Goal: Information Seeking & Learning: Check status

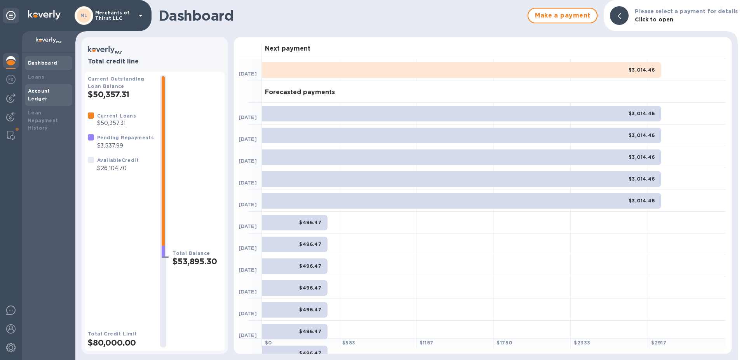
click at [44, 91] on b "Account Ledger" at bounding box center [39, 95] width 22 height 14
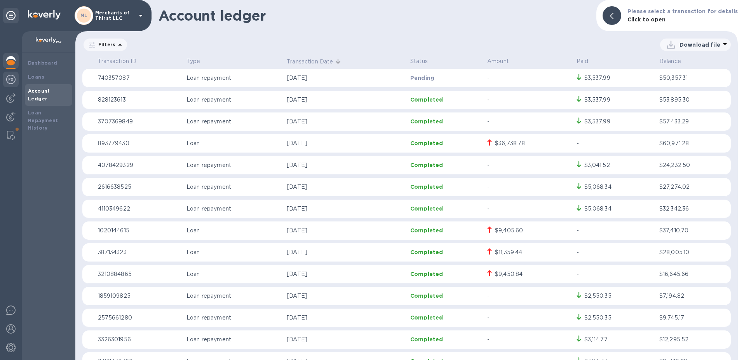
click at [15, 82] on img at bounding box center [10, 79] width 9 height 9
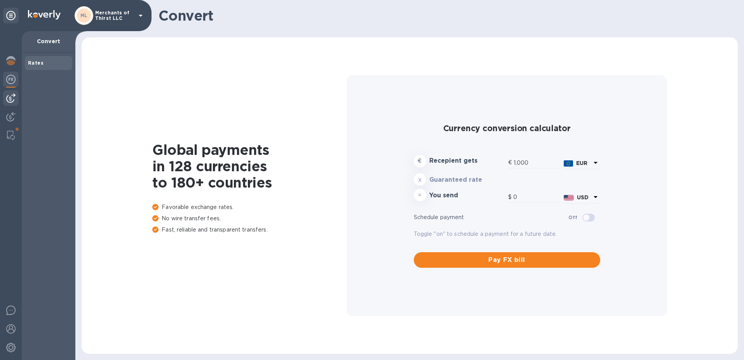
type input "1,188.54"
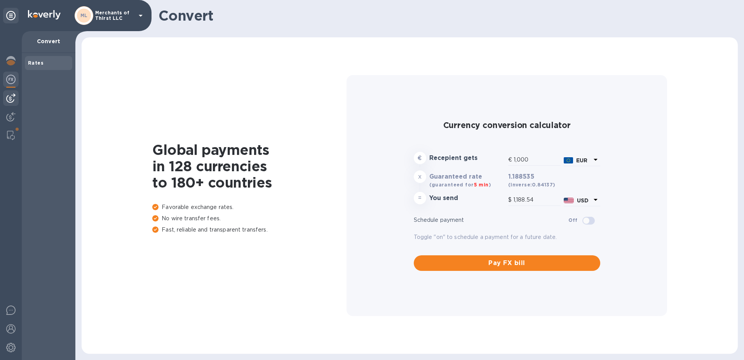
click at [9, 102] on img at bounding box center [10, 97] width 9 height 9
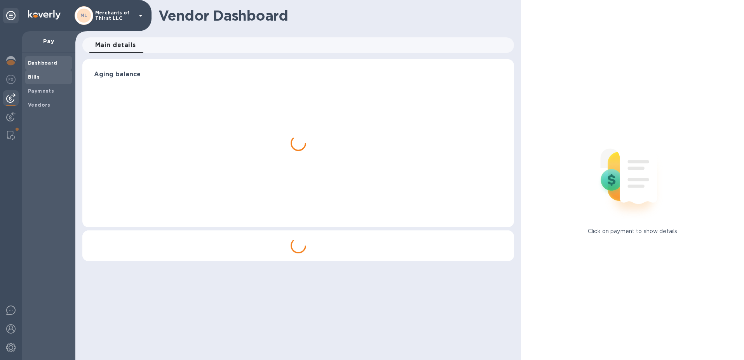
click at [37, 75] on b "Bills" at bounding box center [34, 77] width 12 height 6
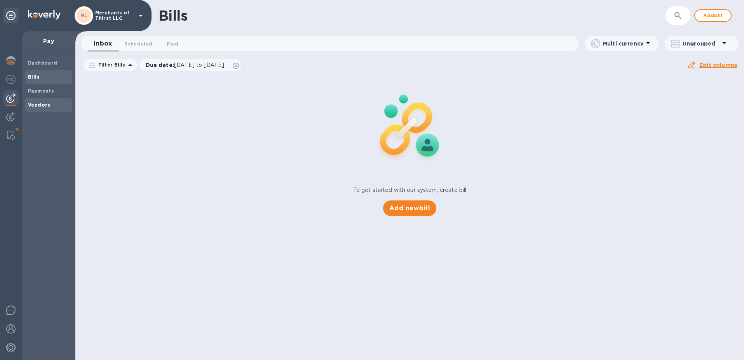
click at [40, 101] on span "Vendors" at bounding box center [39, 105] width 23 height 8
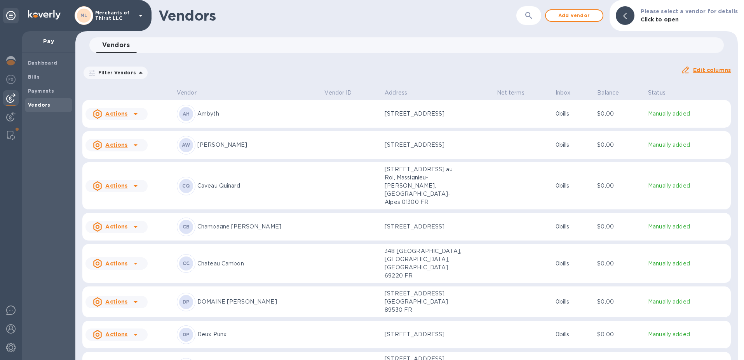
click at [248, 115] on p "Ambyth" at bounding box center [257, 114] width 121 height 8
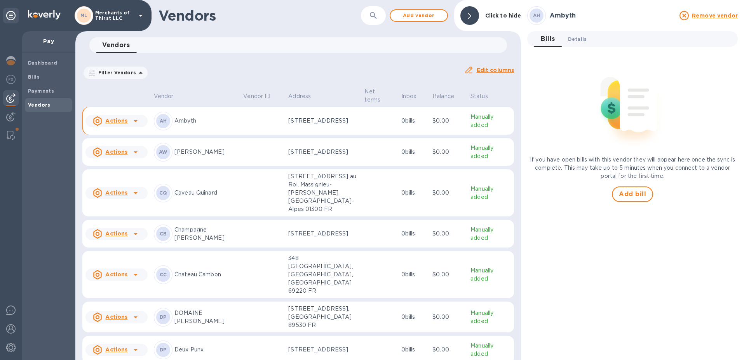
click at [586, 40] on button "Details 0" at bounding box center [577, 39] width 31 height 16
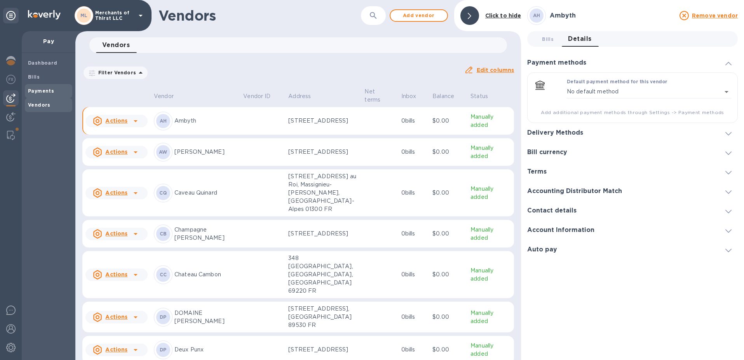
click at [44, 91] on b "Payments" at bounding box center [41, 91] width 26 height 6
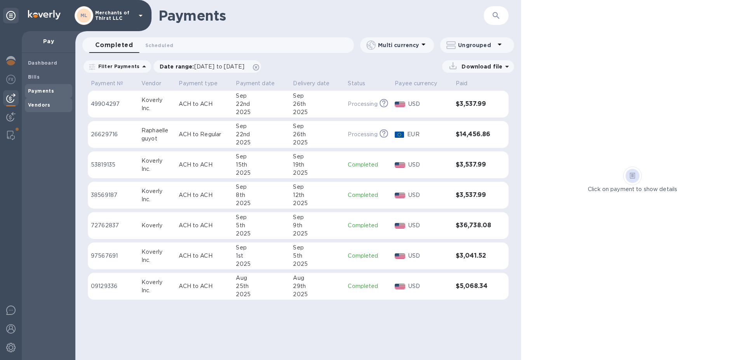
click at [42, 104] on b "Vendors" at bounding box center [39, 105] width 23 height 6
